Goal: Transaction & Acquisition: Purchase product/service

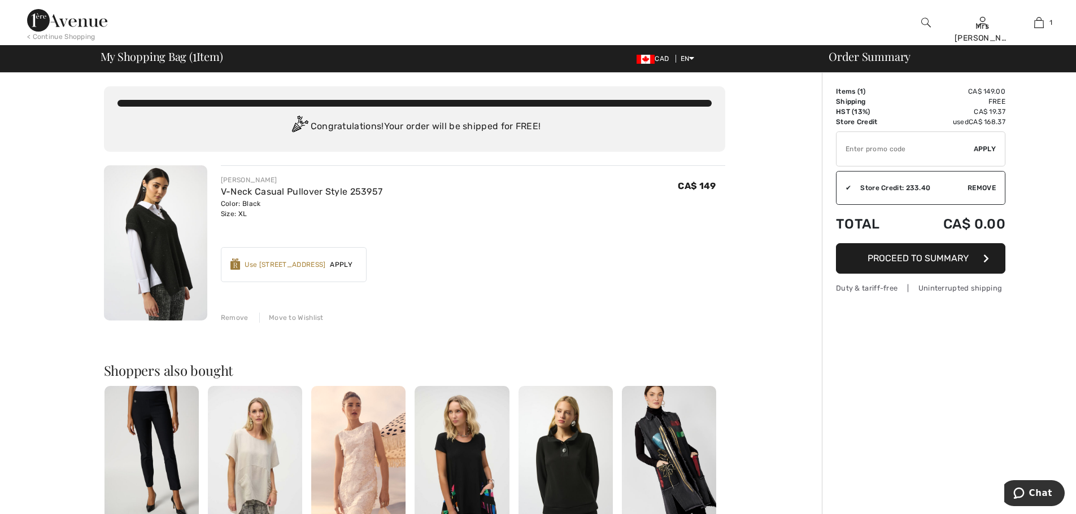
click at [900, 264] on button "Proceed to Summary" at bounding box center [920, 258] width 169 height 30
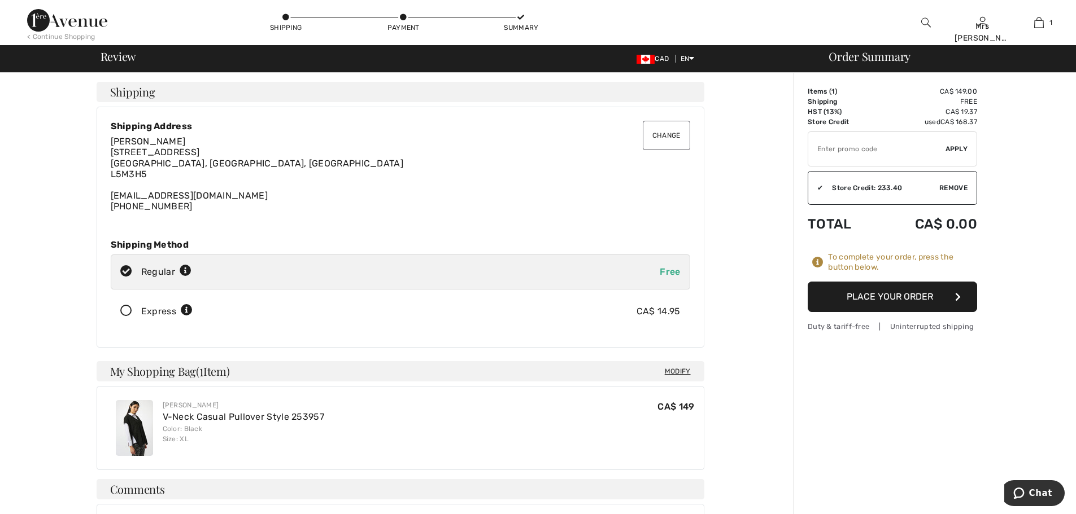
click at [901, 295] on button "Place Your Order" at bounding box center [892, 297] width 169 height 30
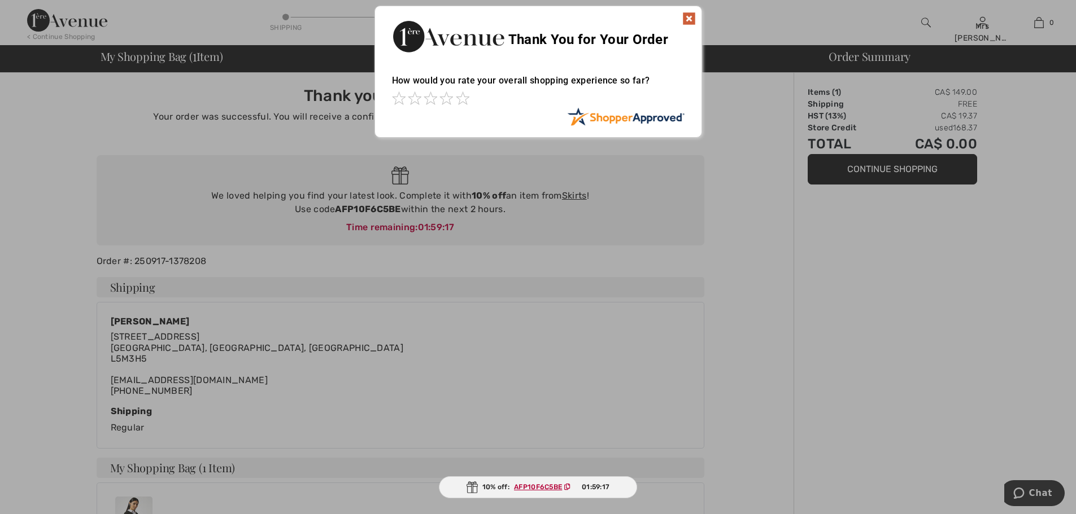
click at [690, 19] on img at bounding box center [689, 19] width 14 height 14
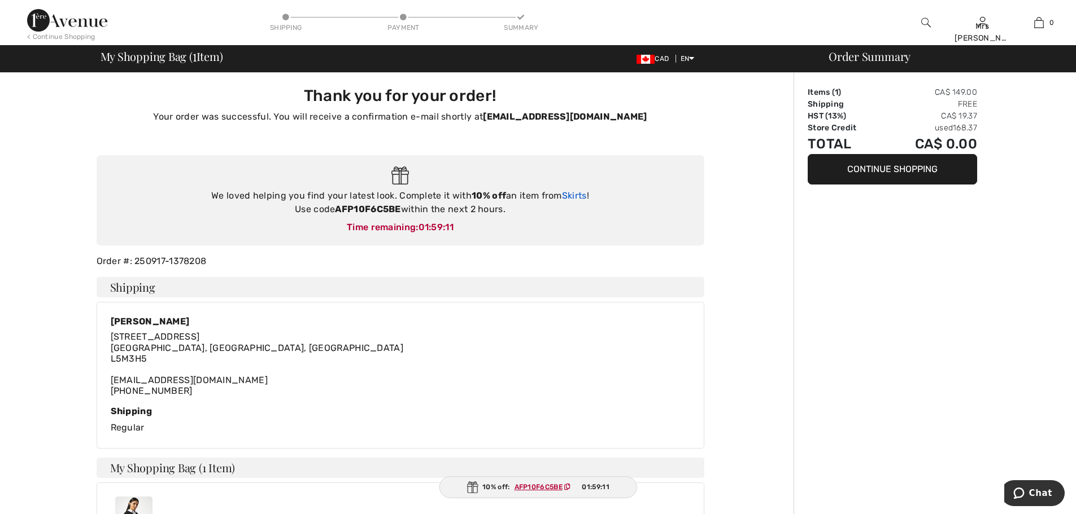
click at [573, 198] on link "Skirts" at bounding box center [574, 195] width 25 height 11
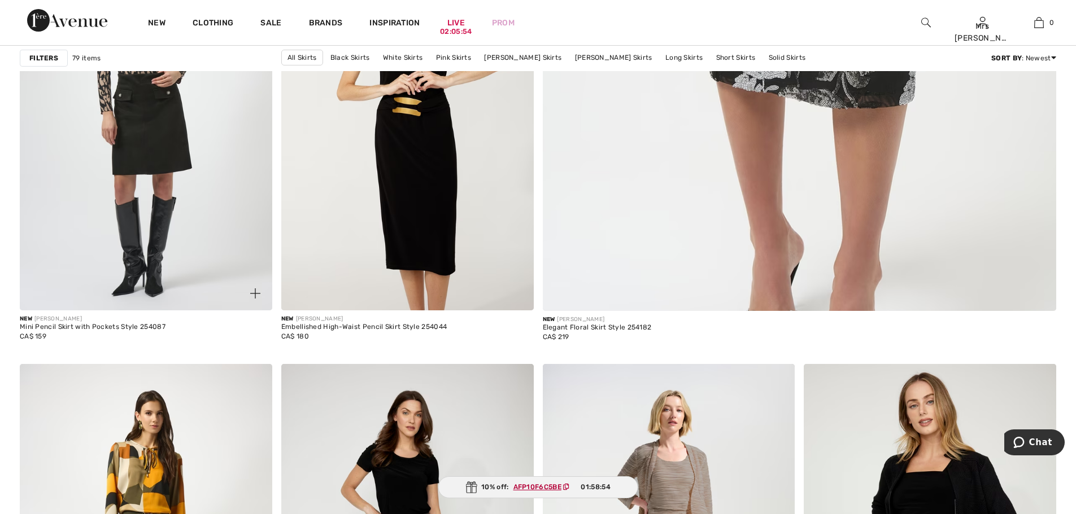
scroll to position [508, 0]
